Goal: Task Accomplishment & Management: Complete application form

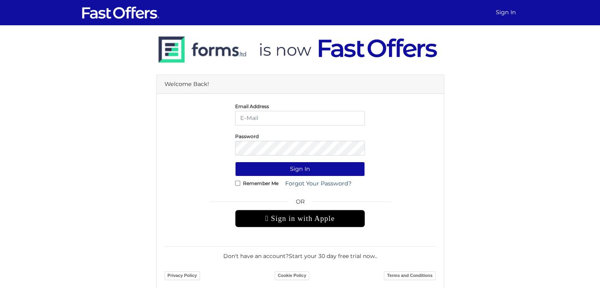
type input "danielamayarealestate@gmail.com"
click at [477, 111] on div "Welcome Back! Email Address danielamayarealestate@gmail.com Password Sign In OR" at bounding box center [300, 157] width 450 height 265
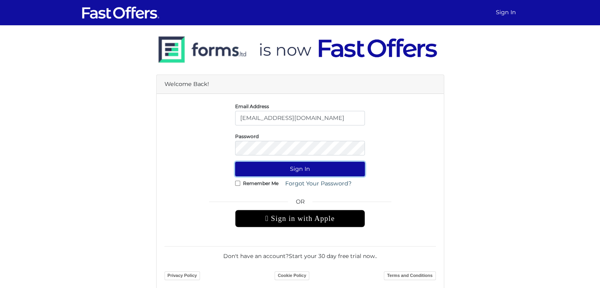
click at [305, 173] on button "Sign In" at bounding box center [300, 169] width 130 height 15
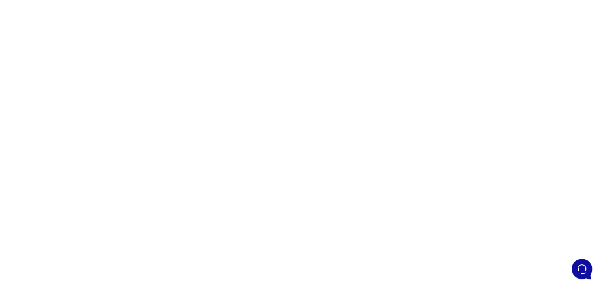
scroll to position [111, 0]
click at [404, 179] on div at bounding box center [300, 111] width 600 height 395
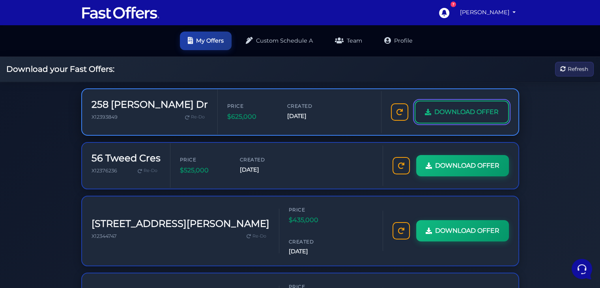
click at [459, 114] on span "DOWNLOAD OFFER" at bounding box center [466, 112] width 64 height 10
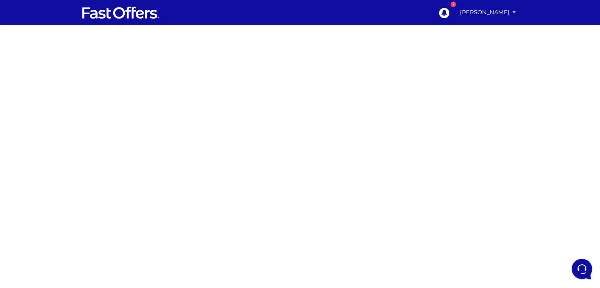
click at [468, 180] on div at bounding box center [300, 222] width 600 height 395
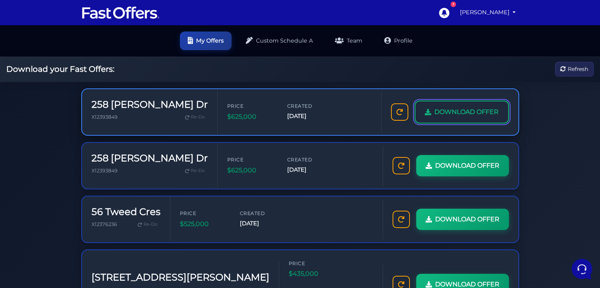
click at [428, 116] on link "DOWNLOAD OFFER" at bounding box center [462, 112] width 94 height 23
